Goal: Task Accomplishment & Management: Manage account settings

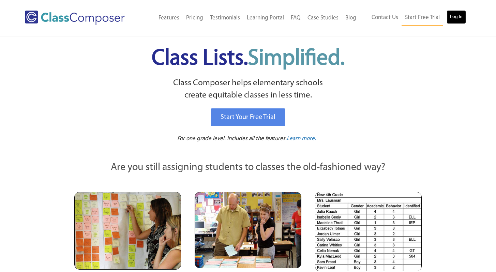
click at [454, 18] on link "Log In" at bounding box center [456, 17] width 19 height 14
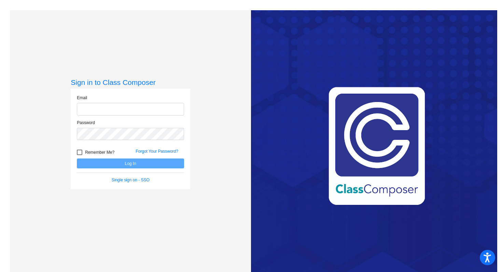
type input "[EMAIL_ADDRESS][DOMAIN_NAME]"
click at [131, 164] on button "Log In" at bounding box center [130, 164] width 107 height 10
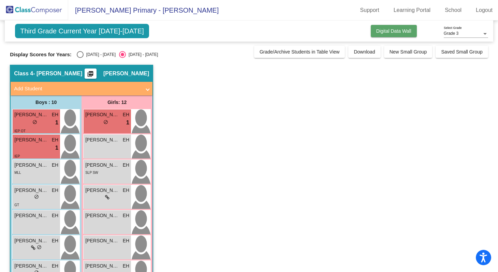
click at [400, 31] on span "Digital Data Wall" at bounding box center [393, 30] width 35 height 5
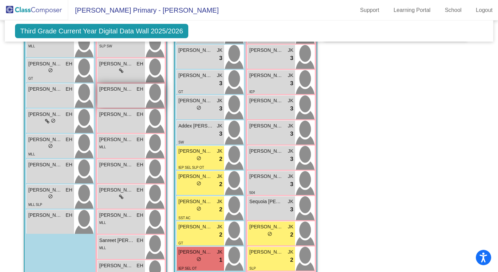
scroll to position [691, 0]
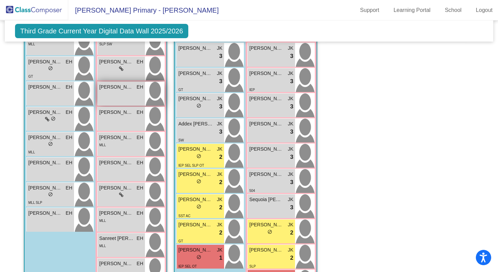
click at [133, 93] on div "Erza McShane EH lock do_not_disturb_alt" at bounding box center [121, 94] width 47 height 24
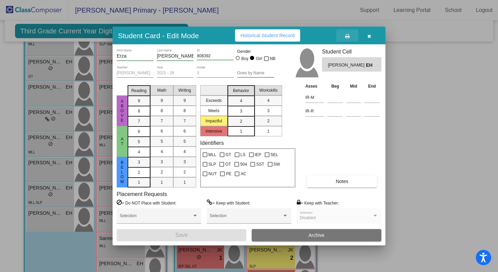
click at [346, 35] on icon at bounding box center [347, 36] width 4 height 5
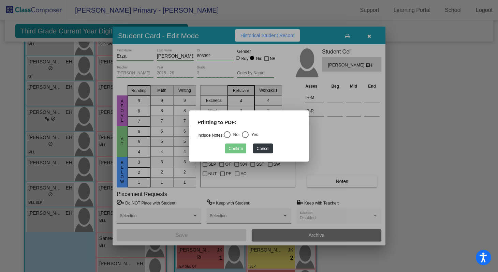
click at [345, 146] on div at bounding box center [249, 136] width 498 height 272
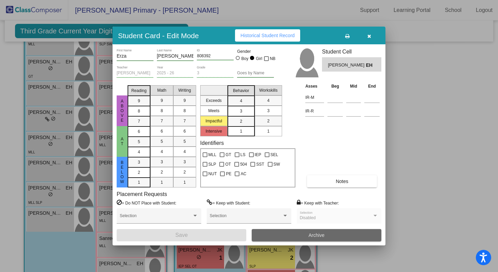
click at [296, 234] on button "Archive" at bounding box center [317, 235] width 130 height 12
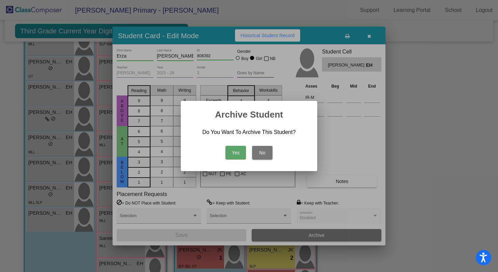
click at [239, 154] on button "Yes" at bounding box center [236, 153] width 20 height 14
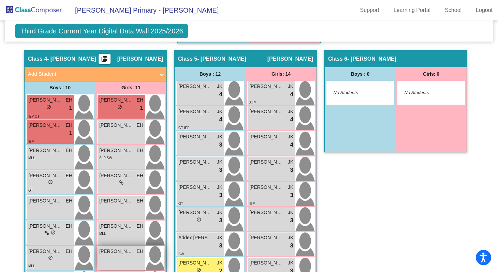
scroll to position [576, 0]
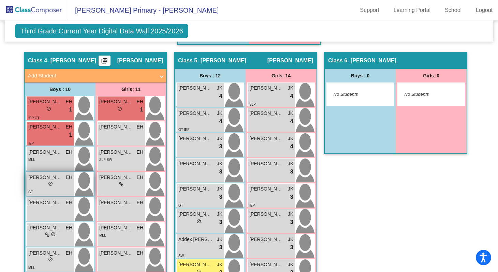
click at [62, 182] on div "lock do_not_disturb_alt" at bounding box center [50, 184] width 44 height 7
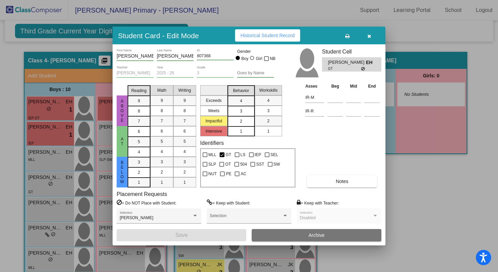
click at [242, 119] on div "2" at bounding box center [240, 121] width 13 height 10
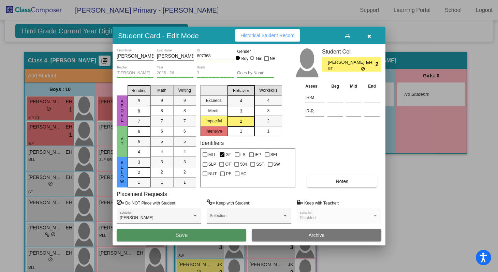
click at [223, 229] on button "Save" at bounding box center [182, 235] width 130 height 12
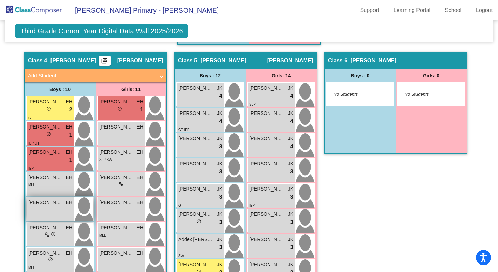
click at [53, 205] on span "Gunnar Marlatt" at bounding box center [45, 202] width 34 height 7
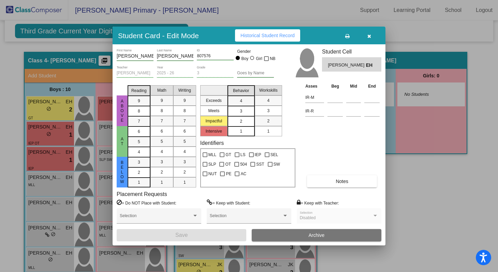
click at [248, 119] on mat-list-option "2" at bounding box center [241, 121] width 27 height 10
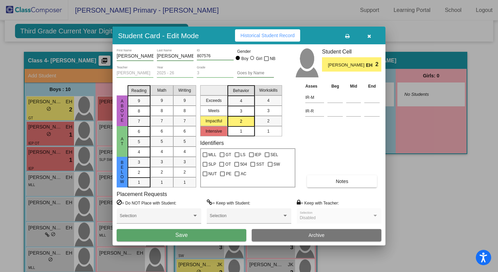
click at [179, 236] on span "Save" at bounding box center [181, 235] width 12 height 6
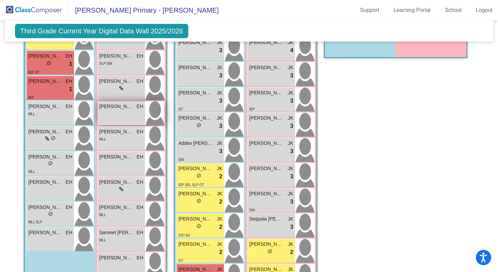
scroll to position [673, 0]
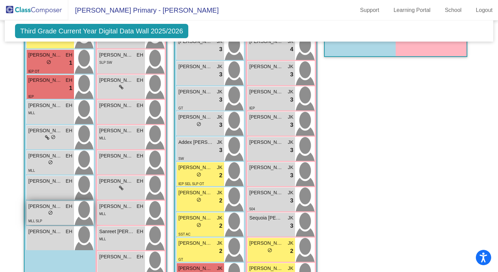
click at [44, 213] on div "lock do_not_disturb_alt" at bounding box center [50, 213] width 44 height 7
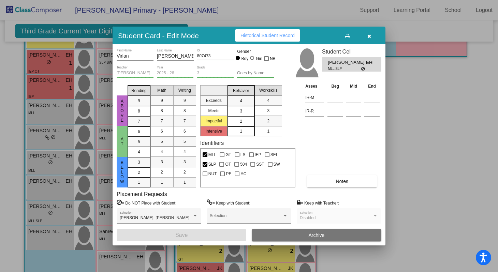
click at [241, 120] on span "2" at bounding box center [241, 121] width 2 height 6
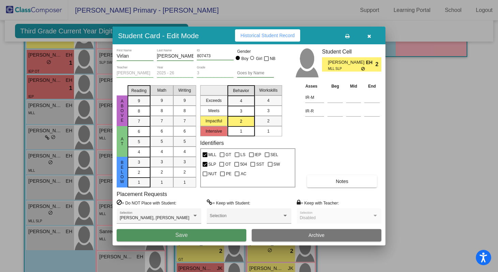
click at [186, 233] on span "Save" at bounding box center [181, 235] width 12 height 6
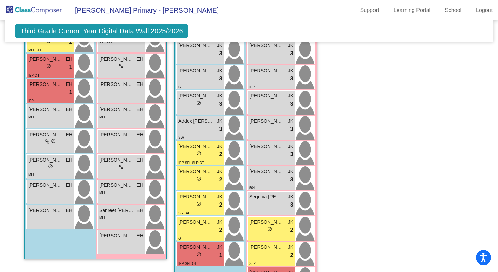
scroll to position [695, 0]
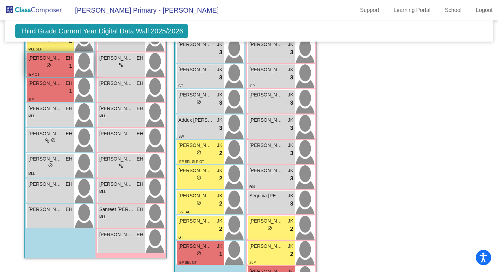
click at [51, 71] on div "IEP OT" at bounding box center [50, 74] width 44 height 7
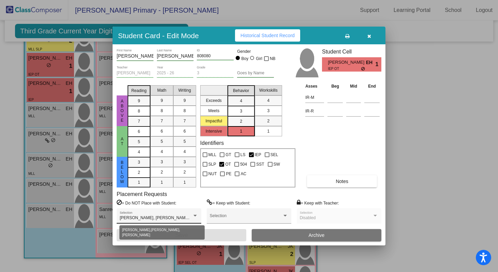
click at [195, 215] on div at bounding box center [194, 216] width 3 height 2
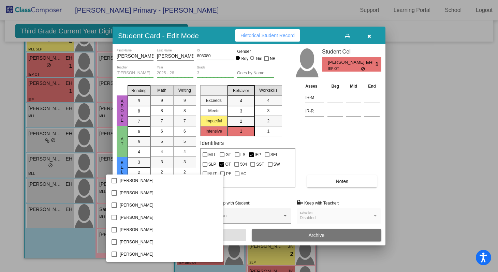
scroll to position [442, 0]
click at [332, 135] on div at bounding box center [249, 136] width 498 height 272
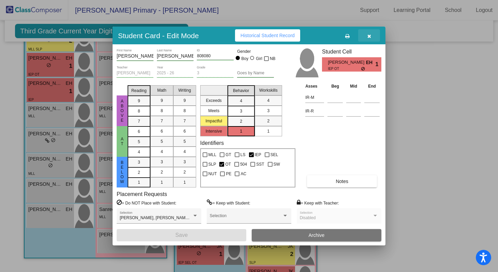
click at [370, 34] on icon "button" at bounding box center [369, 36] width 4 height 5
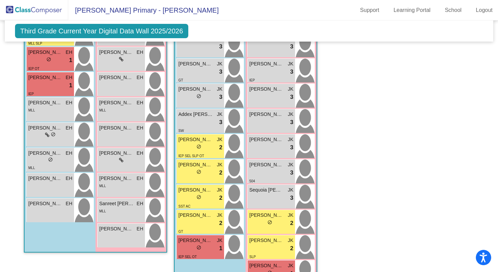
scroll to position [701, 0]
click at [51, 212] on div "Xavier Titus EH lock do_not_disturb_alt" at bounding box center [50, 210] width 47 height 24
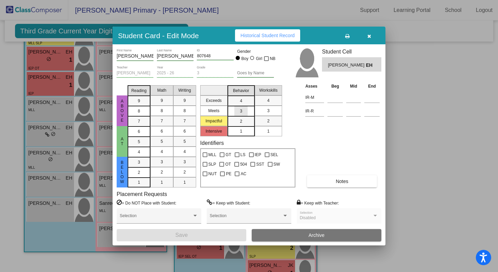
click at [245, 112] on div "3" at bounding box center [240, 111] width 13 height 10
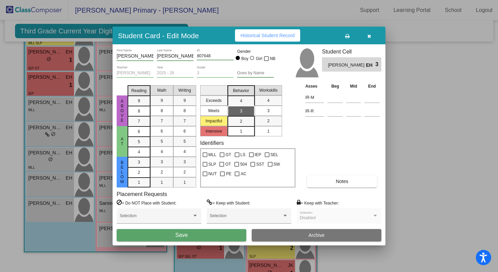
click at [162, 236] on button "Save" at bounding box center [182, 235] width 130 height 12
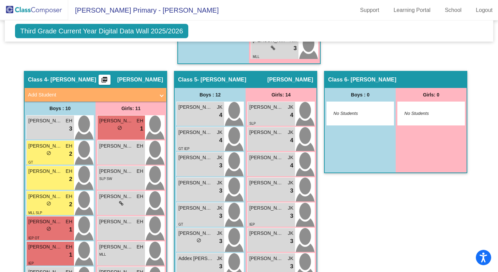
scroll to position [551, 0]
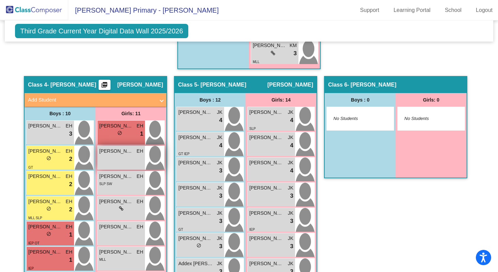
click at [126, 160] on div "Aubrey Gonzalez EH lock do_not_disturb_alt" at bounding box center [121, 158] width 47 height 24
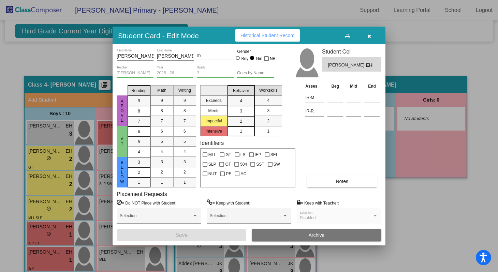
click at [242, 113] on div "3" at bounding box center [240, 111] width 13 height 10
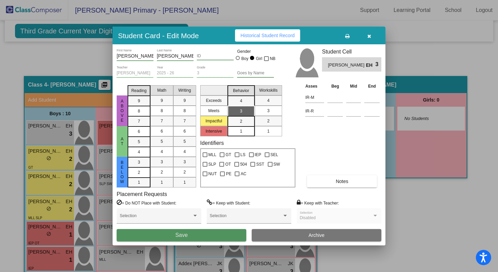
click at [187, 230] on button "Save" at bounding box center [182, 235] width 130 height 12
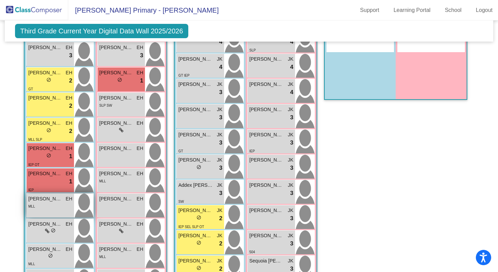
scroll to position [631, 0]
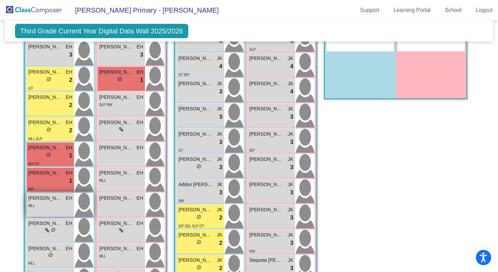
click at [50, 202] on div "MLL" at bounding box center [50, 205] width 44 height 7
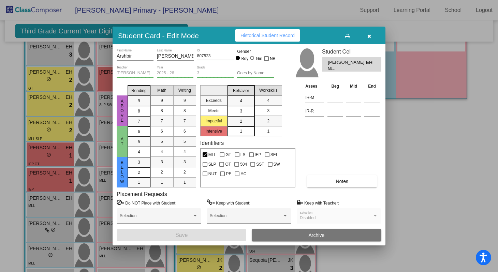
click at [243, 112] on div "3" at bounding box center [240, 111] width 13 height 10
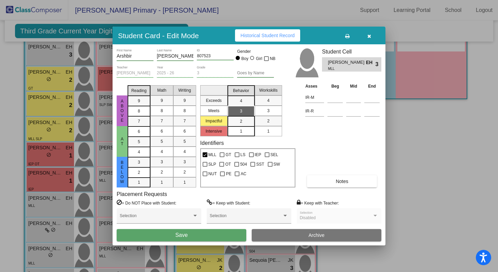
click at [190, 231] on button "Save" at bounding box center [182, 235] width 130 height 12
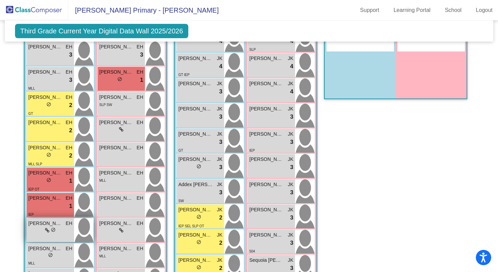
click at [58, 227] on div "lock do_not_disturb_alt" at bounding box center [50, 230] width 44 height 7
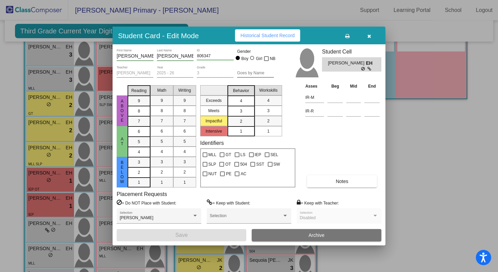
click at [239, 102] on div "4" at bounding box center [240, 101] width 13 height 10
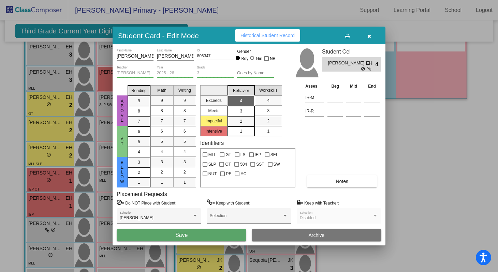
click at [194, 238] on button "Save" at bounding box center [182, 235] width 130 height 12
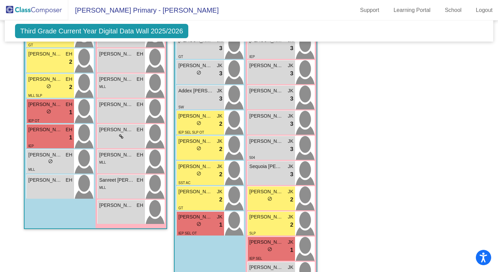
scroll to position [729, 0]
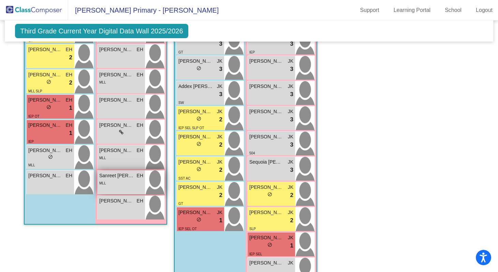
click at [130, 180] on div "MLL" at bounding box center [121, 182] width 44 height 7
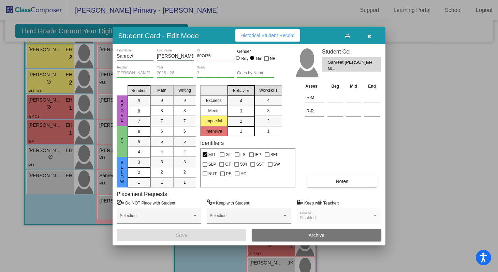
click at [242, 112] on div "3" at bounding box center [240, 111] width 13 height 10
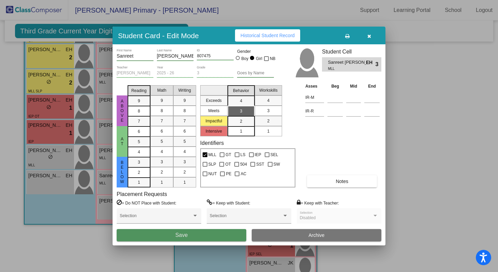
click at [178, 240] on button "Save" at bounding box center [182, 235] width 130 height 12
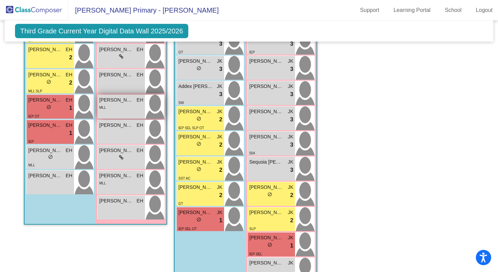
click at [127, 109] on div "MLL" at bounding box center [121, 107] width 44 height 7
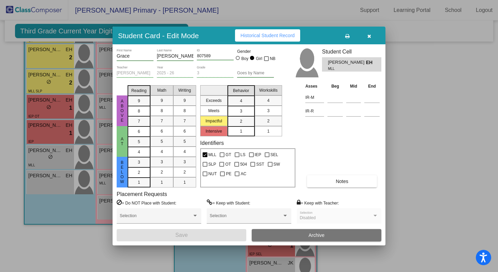
click at [242, 112] on span "3" at bounding box center [241, 111] width 2 height 6
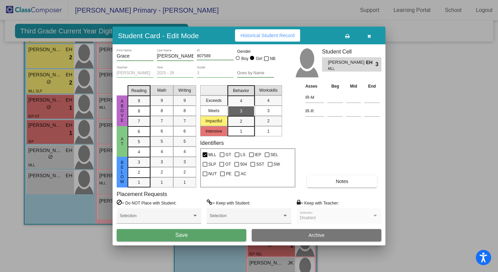
click at [167, 231] on button "Save" at bounding box center [182, 235] width 130 height 12
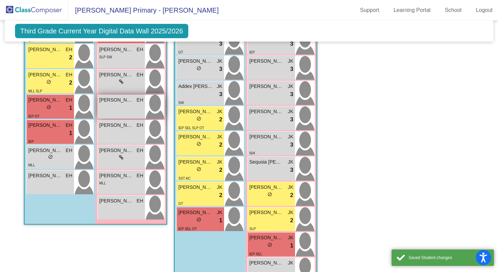
click at [139, 107] on div "Evey Mezo EH lock do_not_disturb_alt" at bounding box center [121, 107] width 47 height 24
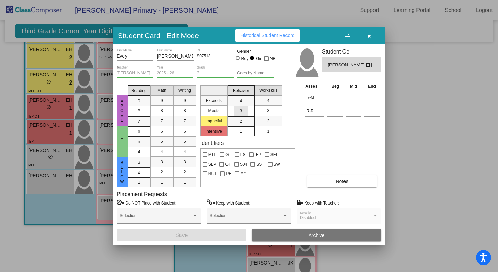
click at [239, 114] on div "3" at bounding box center [240, 111] width 13 height 10
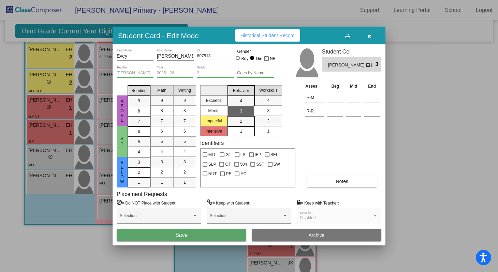
click at [174, 237] on button "Save" at bounding box center [182, 235] width 130 height 12
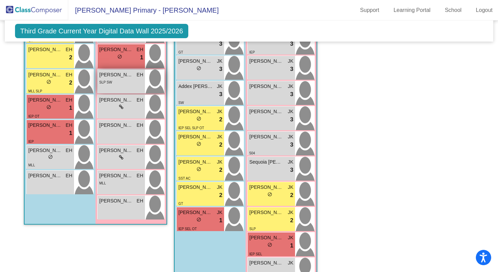
click at [127, 82] on div "SLP SW" at bounding box center [121, 81] width 44 height 7
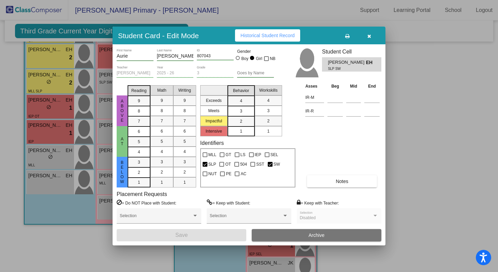
click at [370, 37] on icon "button" at bounding box center [369, 36] width 4 height 5
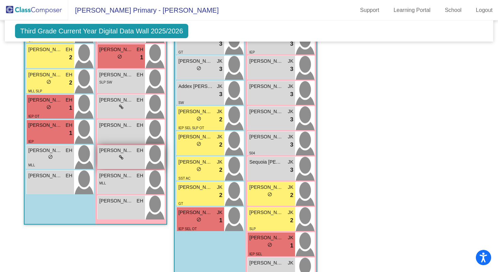
click at [128, 152] on span "Kalani Macy" at bounding box center [116, 150] width 34 height 7
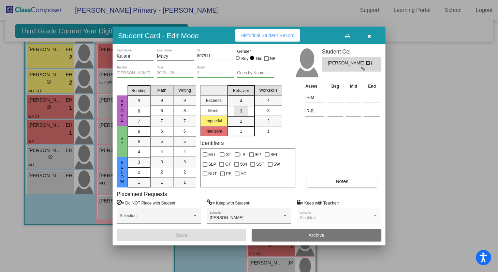
click at [237, 112] on div "3" at bounding box center [240, 111] width 13 height 10
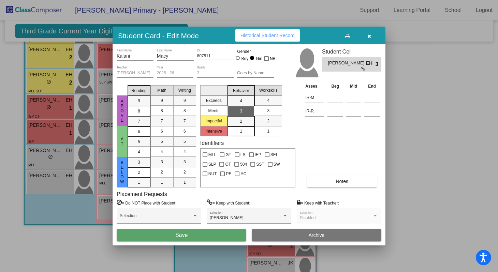
click at [179, 234] on span "Save" at bounding box center [181, 235] width 12 height 6
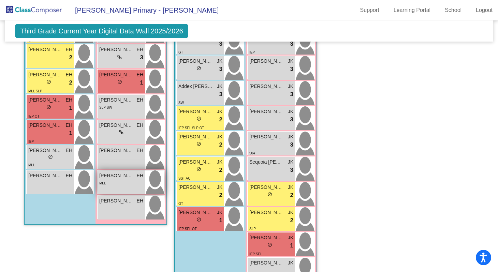
click at [129, 184] on div "MLL" at bounding box center [121, 182] width 44 height 7
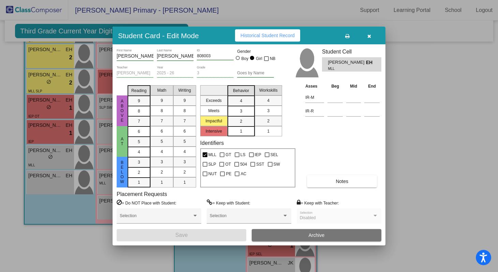
click at [237, 112] on div "3" at bounding box center [240, 111] width 13 height 10
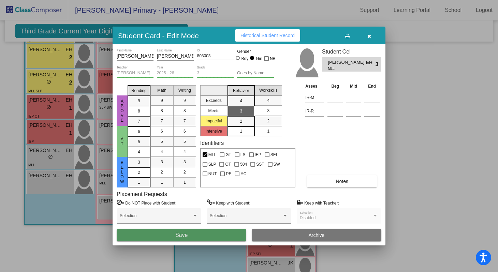
click at [165, 237] on button "Save" at bounding box center [182, 235] width 130 height 12
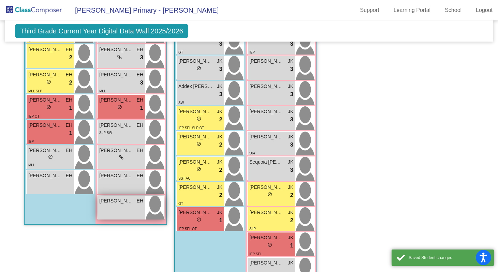
click at [128, 208] on div "Shelby Mason EH lock do_not_disturb_alt" at bounding box center [121, 208] width 47 height 24
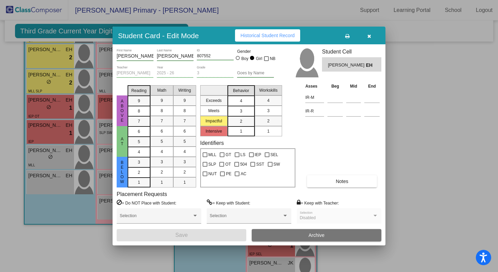
click at [241, 99] on span "4" at bounding box center [241, 101] width 2 height 6
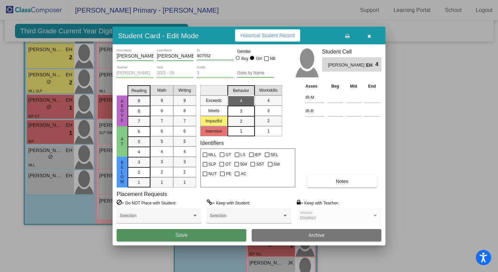
click at [174, 241] on button "Save" at bounding box center [182, 235] width 130 height 12
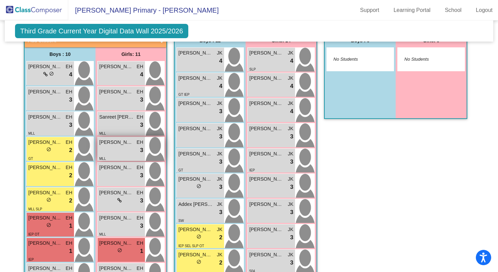
scroll to position [612, 0]
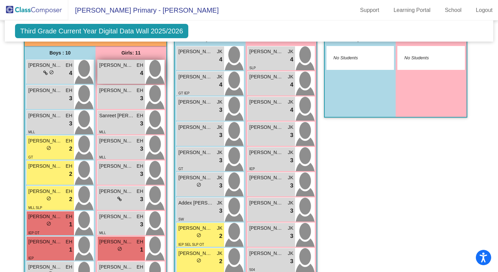
click at [128, 78] on div "Shelby Mason EH lock do_not_disturb_alt 4" at bounding box center [121, 72] width 47 height 24
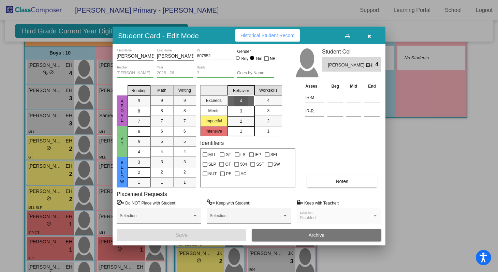
click at [247, 104] on div "4" at bounding box center [240, 101] width 13 height 10
click at [298, 136] on div "Above At Below Reading 9 8 7 6 5 4 3 2 1 Math 9 8 7 6 5 4 3 2 1 Writing 9 8 7 6…" at bounding box center [249, 135] width 265 height 105
click at [239, 141] on div "Identifiers MLL GT LS IEP SEL SLP OT 504 SST SW NUT PE AC" at bounding box center [247, 164] width 95 height 48
click at [354, 69] on span "Shelby Mason" at bounding box center [347, 65] width 38 height 7
click at [369, 37] on icon "button" at bounding box center [369, 36] width 4 height 5
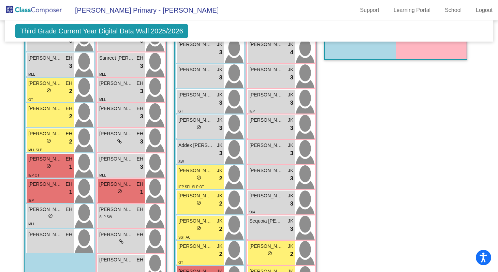
scroll to position [671, 0]
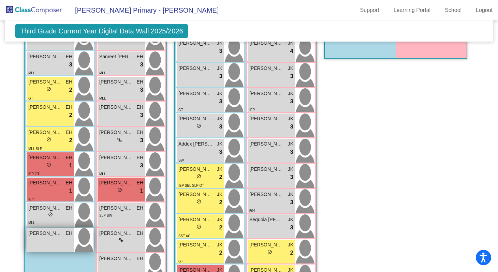
click at [51, 240] on div "Trace Morgan EH lock do_not_disturb_alt" at bounding box center [50, 240] width 47 height 24
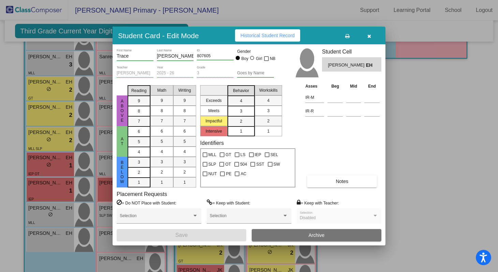
click at [246, 112] on div "3" at bounding box center [240, 111] width 13 height 10
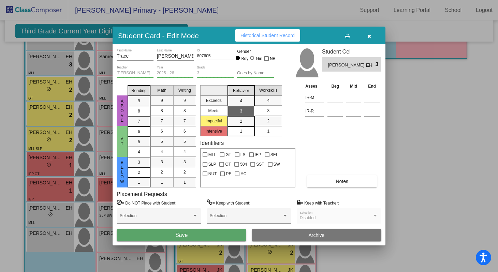
click at [171, 233] on button "Save" at bounding box center [182, 235] width 130 height 12
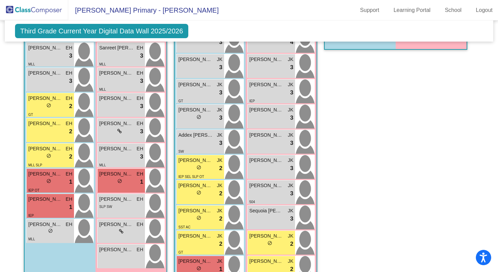
scroll to position [684, 0]
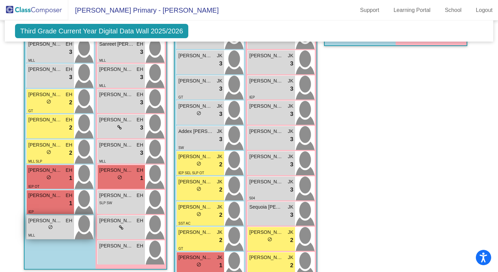
click at [58, 232] on div "MLL" at bounding box center [50, 235] width 44 height 7
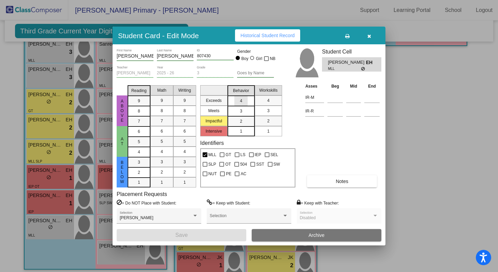
click at [237, 99] on div "4" at bounding box center [240, 101] width 13 height 10
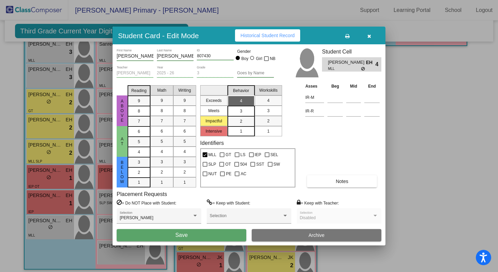
click at [170, 242] on div "Marco First Name Pedraza Mendoza Last Name 807430 ID Gender Boy Girl NB Elizabe…" at bounding box center [249, 144] width 273 height 201
click at [417, 105] on div at bounding box center [249, 136] width 498 height 272
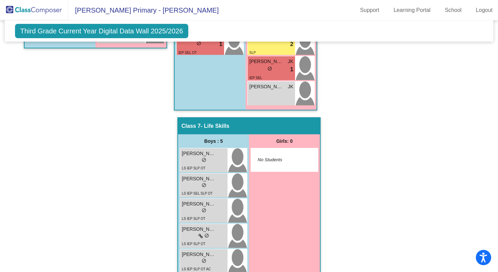
scroll to position [917, 0]
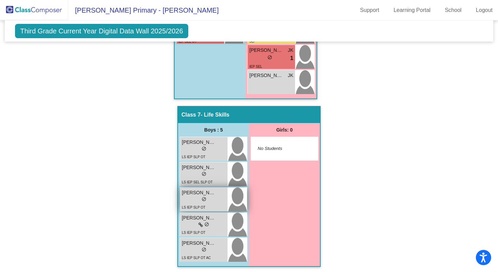
click at [197, 198] on div "lock do_not_disturb_alt" at bounding box center [204, 200] width 44 height 7
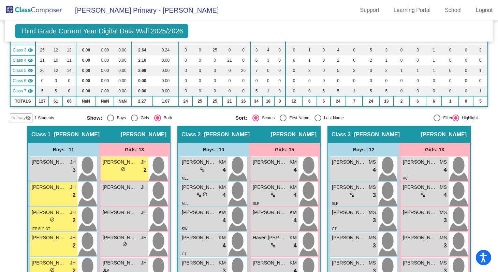
scroll to position [0, 0]
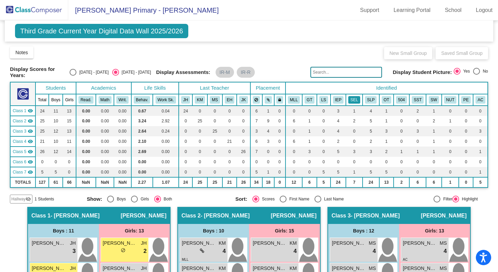
click at [352, 100] on button "SEL" at bounding box center [354, 100] width 12 height 8
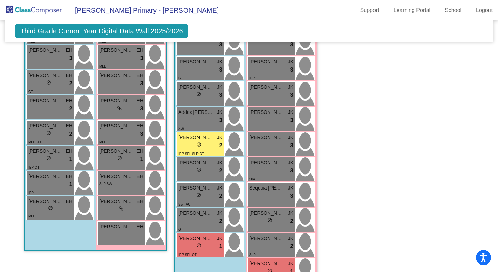
scroll to position [703, 0]
click at [354, 99] on div "Class 6 - Michelle Dunlap picture_as_pdf Add Student First Name Last Name Stude…" at bounding box center [395, 121] width 143 height 395
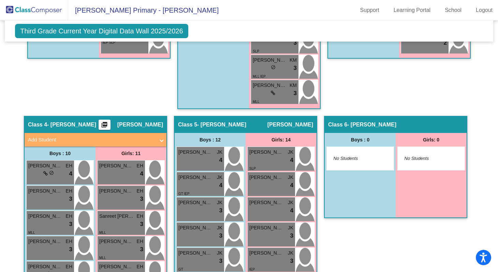
scroll to position [511, 0]
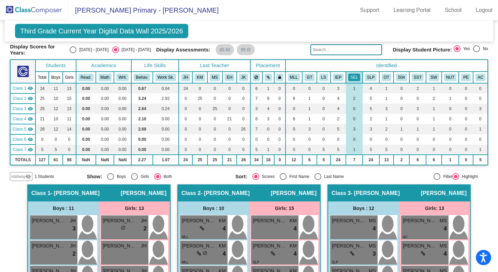
scroll to position [0, 0]
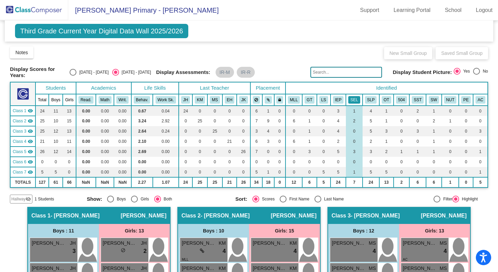
click at [353, 97] on button "SEL" at bounding box center [354, 100] width 12 height 8
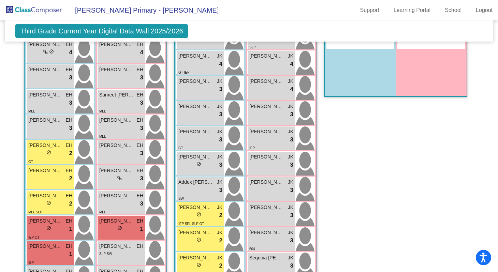
scroll to position [634, 0]
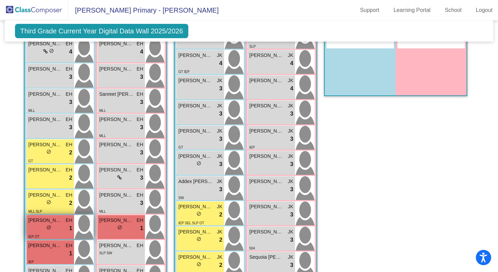
click at [56, 227] on div "lock do_not_disturb_alt 1" at bounding box center [50, 228] width 44 height 9
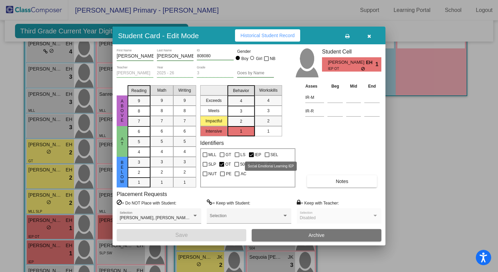
click at [268, 154] on div at bounding box center [267, 155] width 5 height 5
click at [267, 157] on input "SEL" at bounding box center [267, 157] width 0 height 0
checkbox input "true"
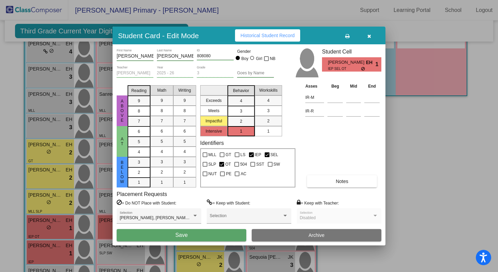
click at [223, 231] on button "Save" at bounding box center [182, 235] width 130 height 12
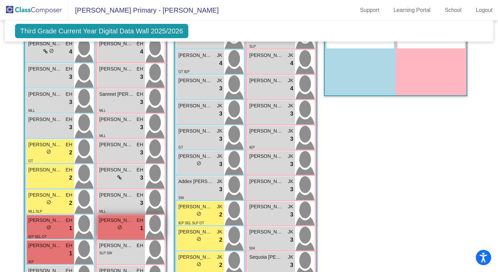
click at [111, 222] on span "Laura Wyatt" at bounding box center [116, 220] width 34 height 7
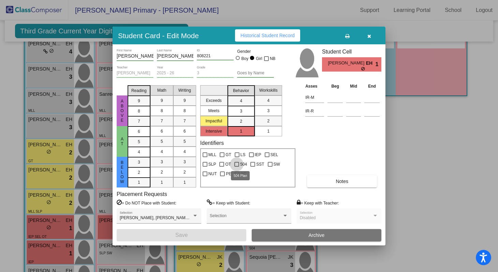
click at [238, 165] on div at bounding box center [236, 164] width 5 height 5
click at [237, 167] on input "504" at bounding box center [236, 167] width 0 height 0
checkbox input "true"
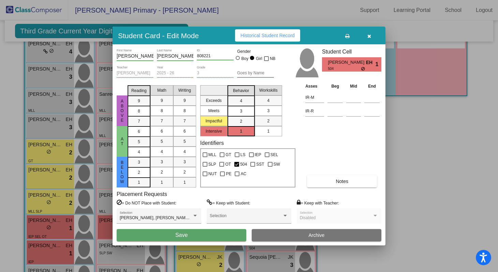
click at [184, 236] on span "Save" at bounding box center [181, 235] width 12 height 6
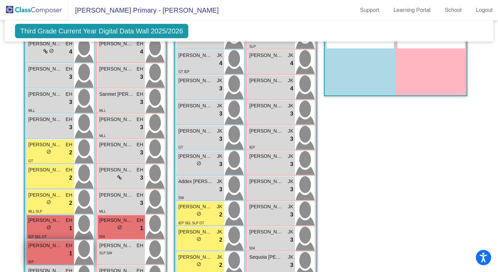
click at [52, 251] on div "lock do_not_disturb_alt 1" at bounding box center [50, 253] width 44 height 9
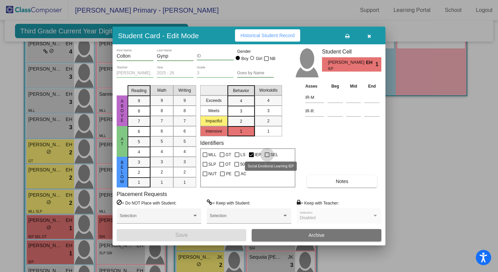
click at [266, 156] on div at bounding box center [267, 155] width 5 height 5
click at [267, 157] on input "SEL" at bounding box center [267, 157] width 0 height 0
checkbox input "true"
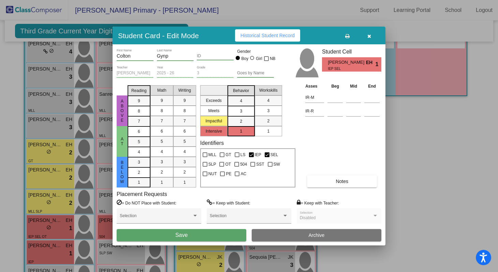
click at [184, 235] on span "Save" at bounding box center [181, 235] width 12 height 6
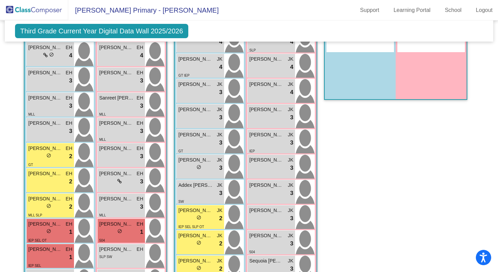
scroll to position [629, 0]
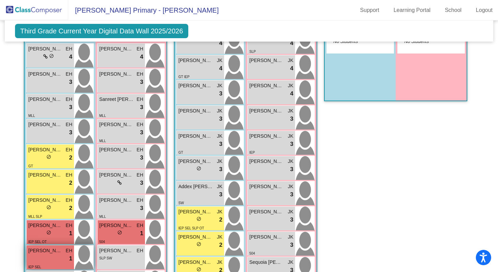
click at [52, 256] on div "lock do_not_disturb_alt 1" at bounding box center [50, 259] width 44 height 9
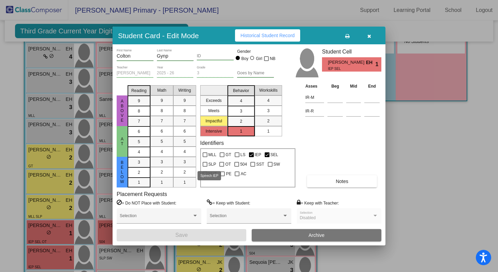
click at [206, 164] on div at bounding box center [205, 164] width 5 height 5
click at [205, 167] on input "SLP" at bounding box center [205, 167] width 0 height 0
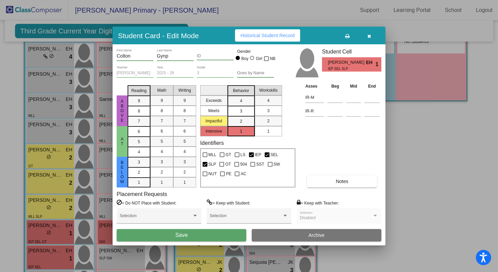
click at [206, 164] on div at bounding box center [205, 164] width 5 height 5
click at [205, 167] on input "SLP" at bounding box center [205, 167] width 0 height 0
click at [206, 164] on div at bounding box center [205, 164] width 5 height 5
click at [205, 167] on input "SLP" at bounding box center [205, 167] width 0 height 0
click at [206, 165] on div at bounding box center [205, 164] width 5 height 5
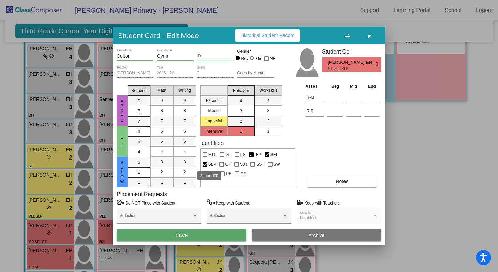
click at [205, 167] on input "SLP" at bounding box center [205, 167] width 0 height 0
checkbox input "false"
click at [191, 235] on button "Save" at bounding box center [182, 235] width 130 height 12
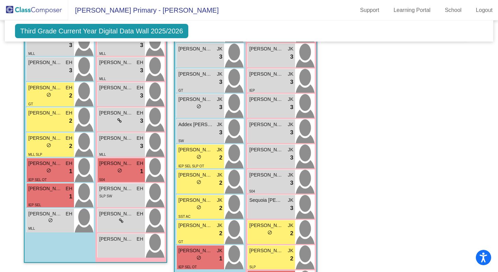
scroll to position [692, 0]
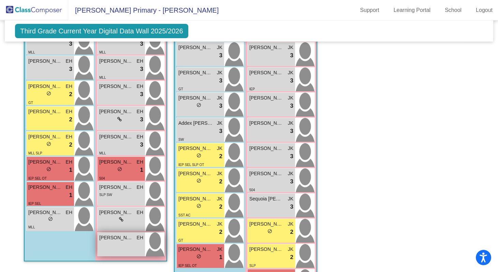
click at [125, 239] on span "Iris Galbraith" at bounding box center [116, 237] width 34 height 7
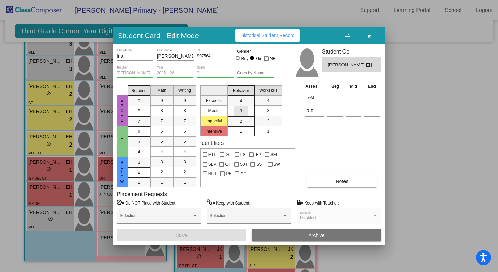
click at [246, 112] on div "3" at bounding box center [240, 111] width 13 height 10
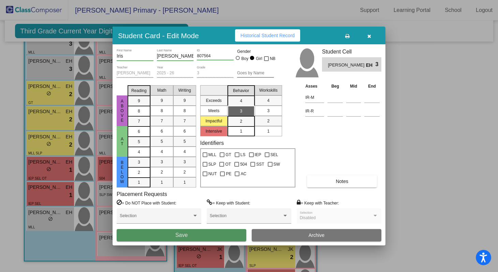
click at [162, 238] on button "Save" at bounding box center [182, 235] width 130 height 12
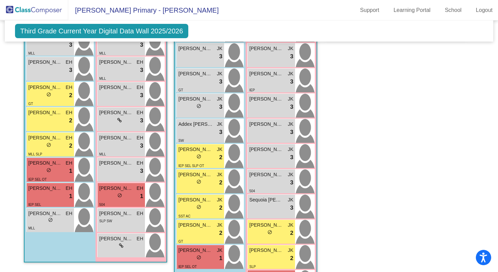
scroll to position [691, 0]
click at [59, 224] on div "MLL" at bounding box center [50, 227] width 44 height 7
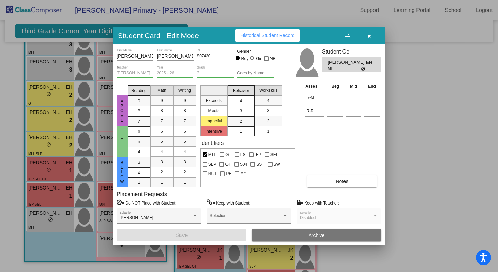
click at [248, 102] on mat-list-option "4" at bounding box center [241, 101] width 27 height 10
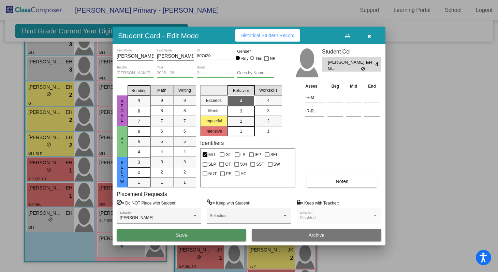
click at [177, 236] on span "Save" at bounding box center [181, 235] width 12 height 6
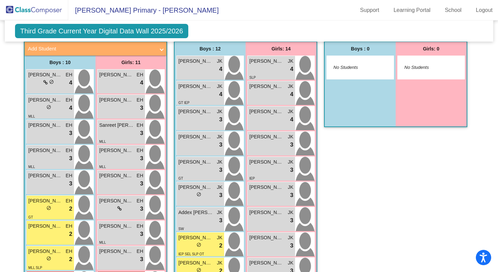
scroll to position [595, 0]
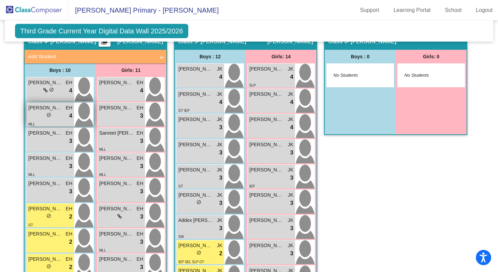
click at [56, 121] on div "MLL" at bounding box center [50, 123] width 44 height 7
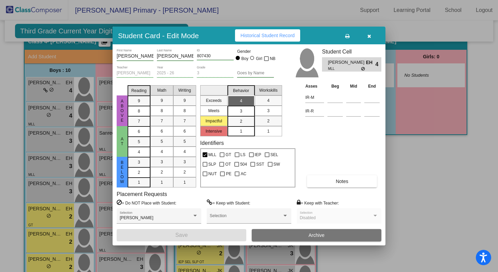
click at [250, 110] on mat-list-option "3" at bounding box center [241, 111] width 27 height 10
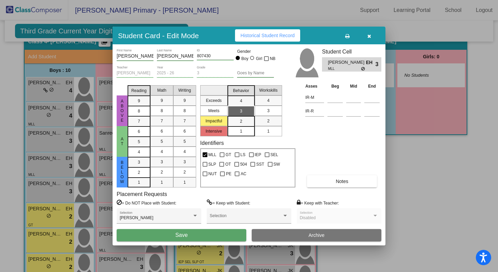
click at [195, 234] on button "Save" at bounding box center [182, 235] width 130 height 12
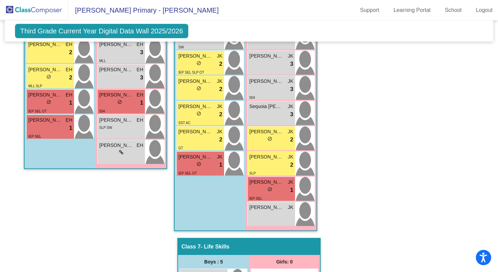
scroll to position [783, 0]
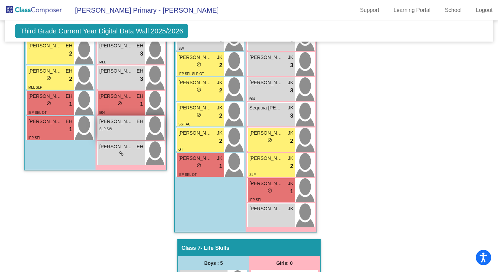
click at [127, 135] on div "Aurie Martin EH lock do_not_disturb_alt SLP SW" at bounding box center [121, 128] width 47 height 24
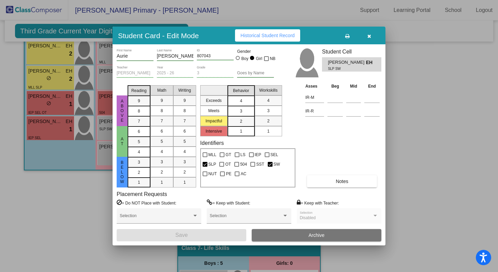
click at [235, 102] on div "4" at bounding box center [240, 101] width 13 height 10
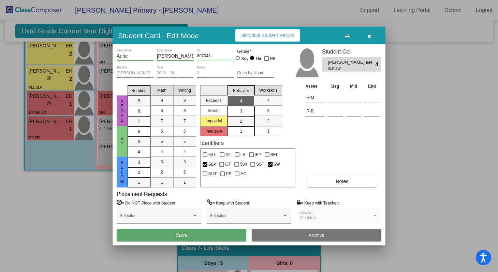
click at [197, 235] on button "Save" at bounding box center [182, 235] width 130 height 12
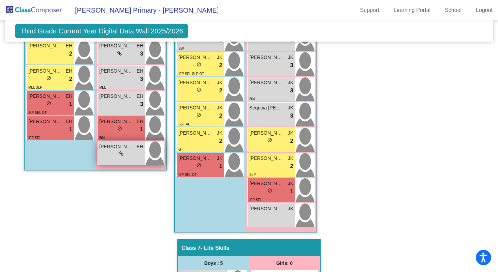
click at [129, 152] on div "lock do_not_disturb_alt" at bounding box center [121, 153] width 44 height 7
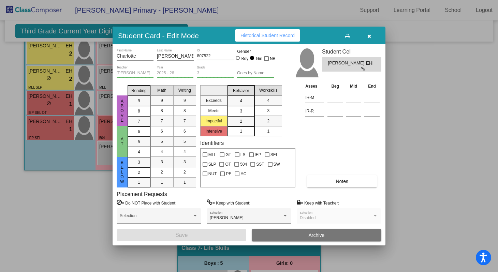
click at [247, 112] on div "3" at bounding box center [240, 111] width 13 height 10
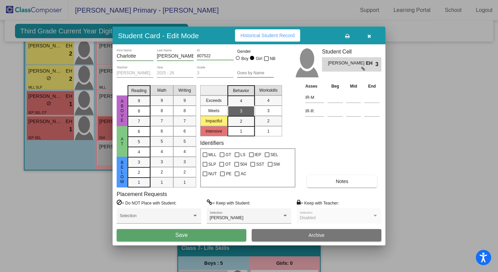
click at [182, 234] on span "Save" at bounding box center [181, 235] width 12 height 6
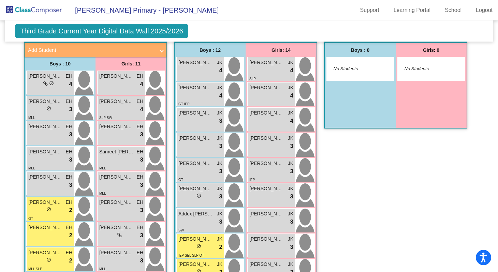
scroll to position [600, 0]
